Goal: Task Accomplishment & Management: Manage account settings

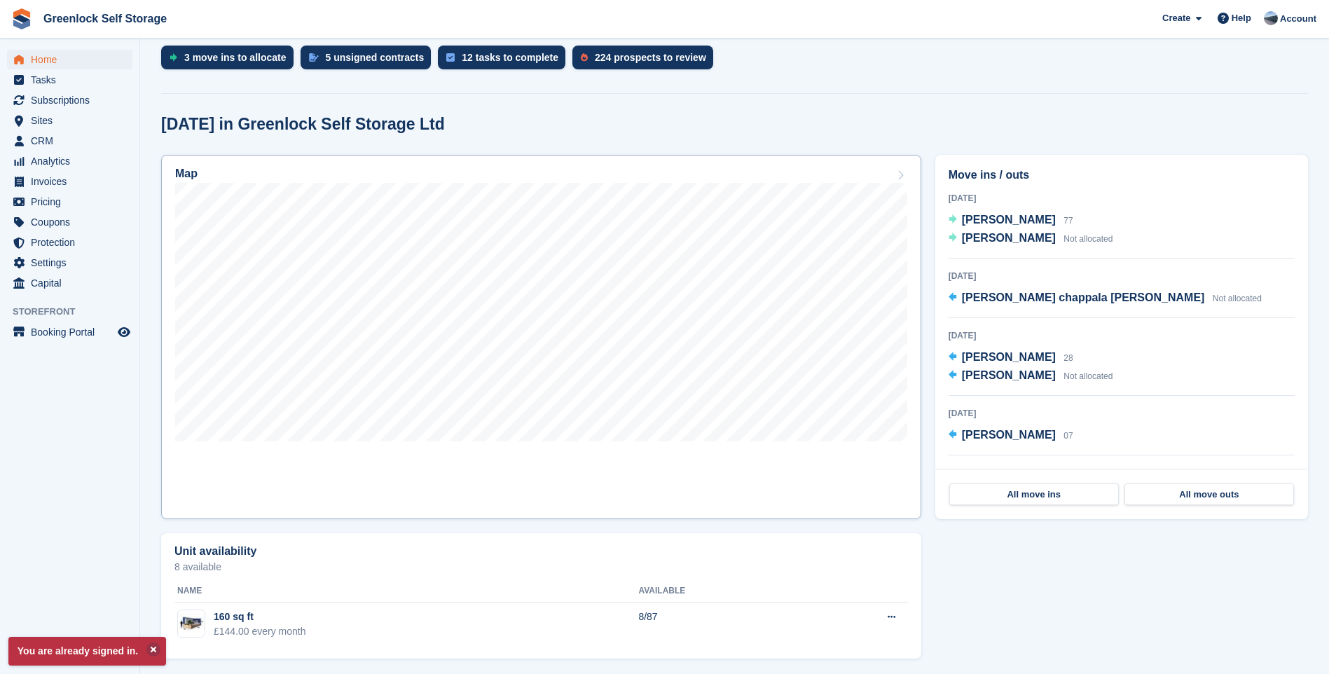
scroll to position [306, 0]
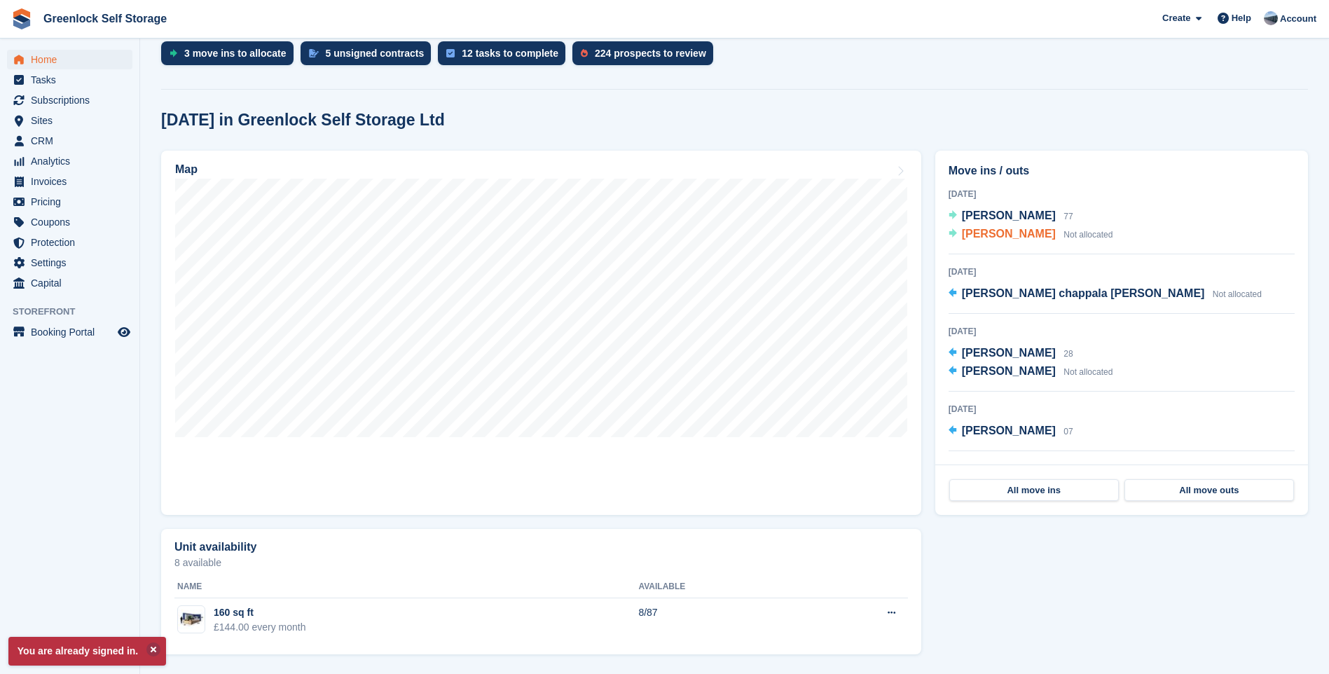
click at [994, 230] on span "[PERSON_NAME]" at bounding box center [1009, 234] width 94 height 12
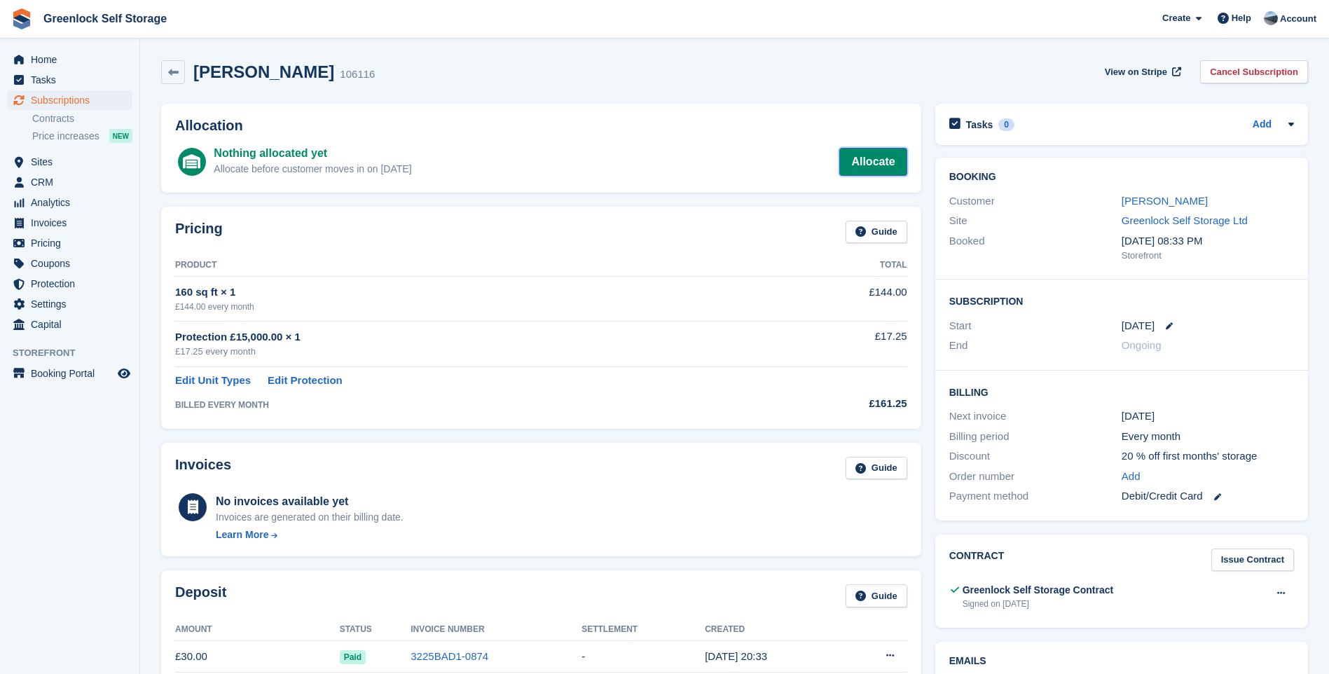
click at [873, 160] on link "Allocate" at bounding box center [872, 162] width 67 height 28
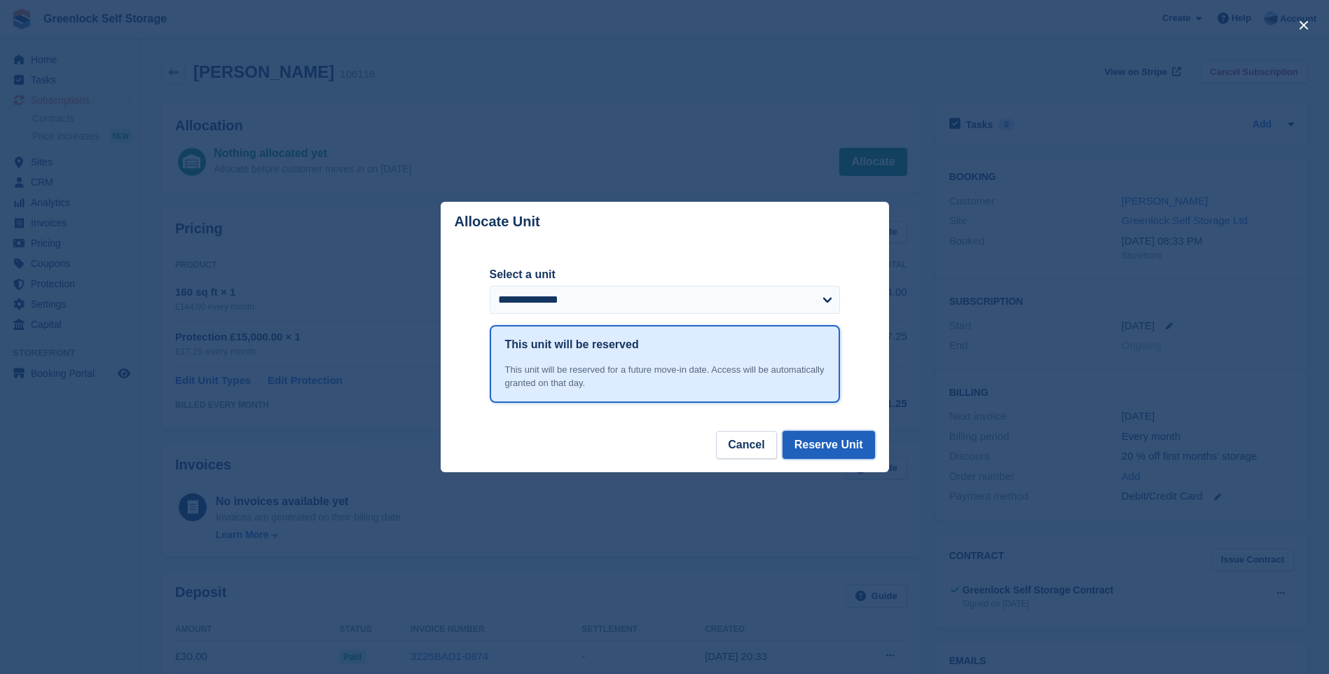
click at [818, 443] on button "Reserve Unit" at bounding box center [829, 445] width 92 height 28
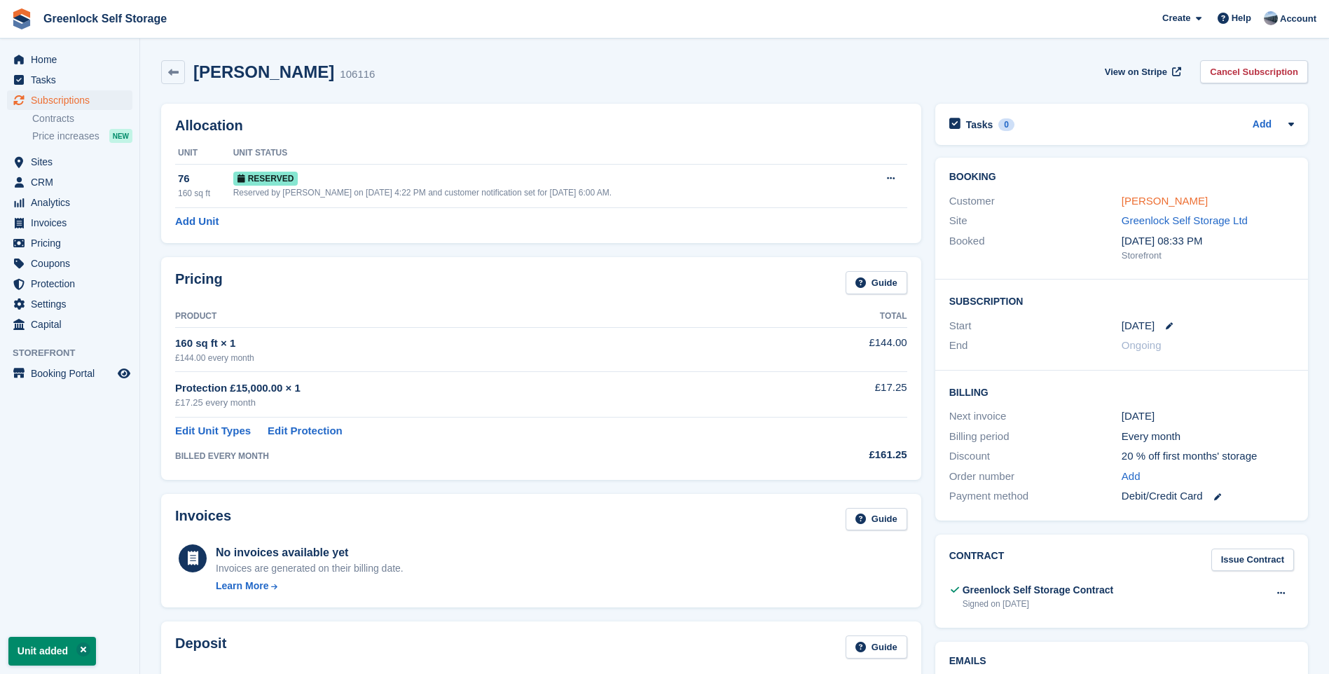
click at [1144, 198] on link "[PERSON_NAME]" at bounding box center [1165, 201] width 86 height 12
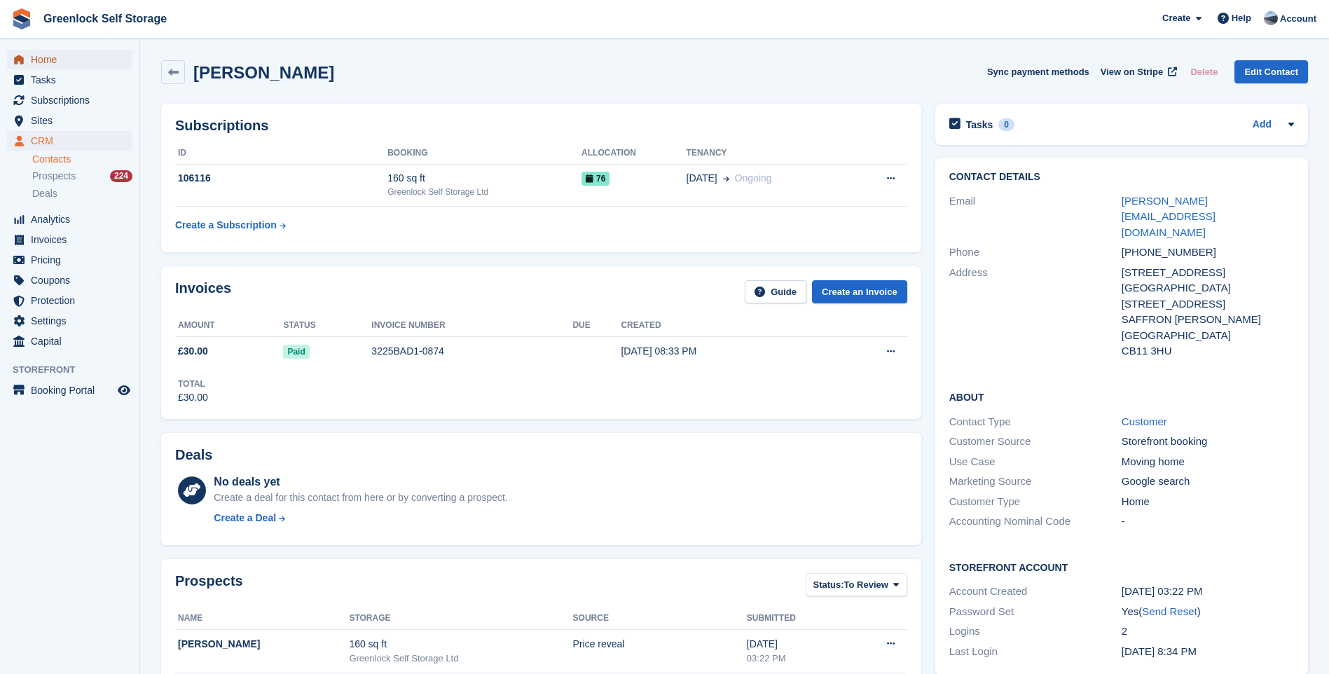
click at [46, 60] on span "Home" at bounding box center [73, 60] width 84 height 20
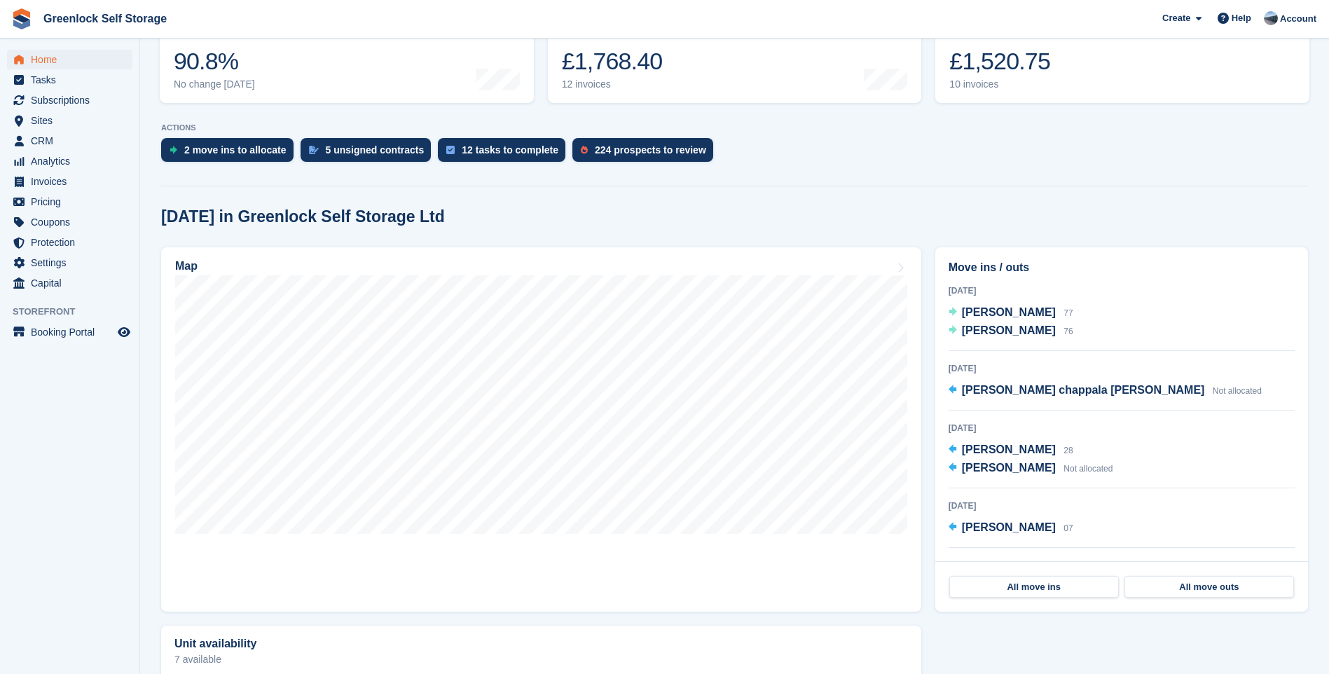
scroll to position [210, 0]
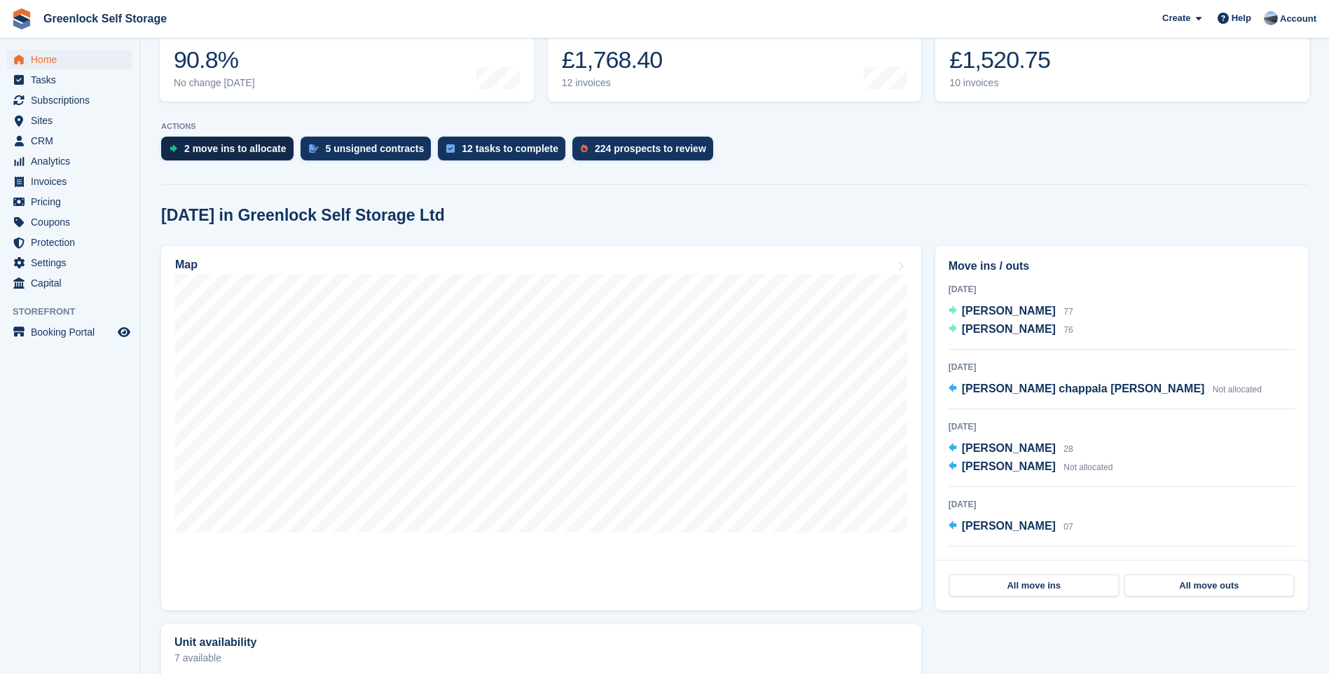
click at [239, 152] on div "2 move ins to allocate" at bounding box center [235, 148] width 102 height 11
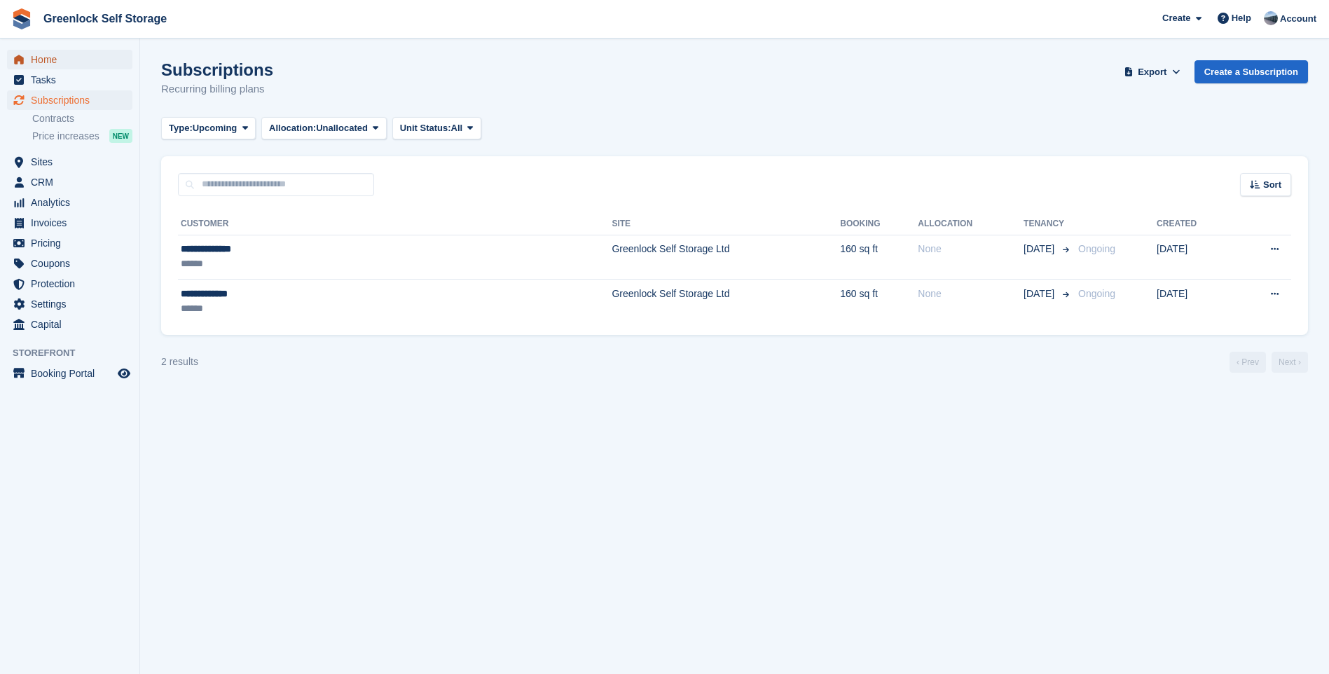
click at [41, 59] on span "Home" at bounding box center [73, 60] width 84 height 20
